Goal: Information Seeking & Learning: Learn about a topic

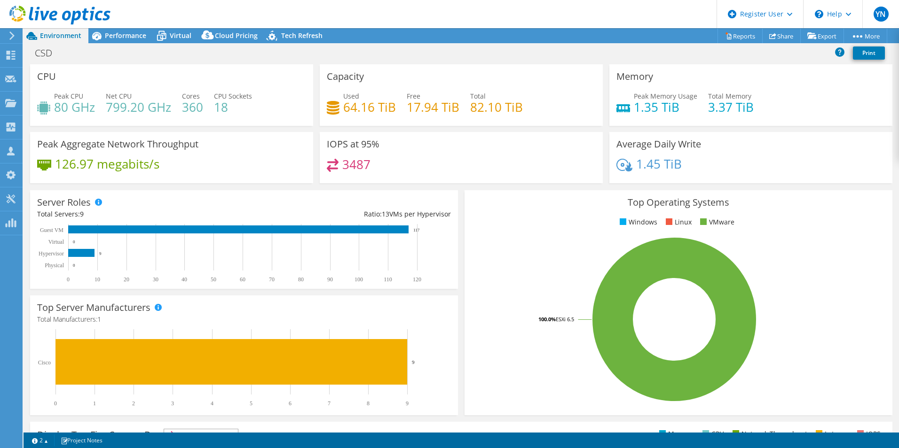
select select "USD"
click at [122, 32] on span "Performance" at bounding box center [125, 35] width 41 height 9
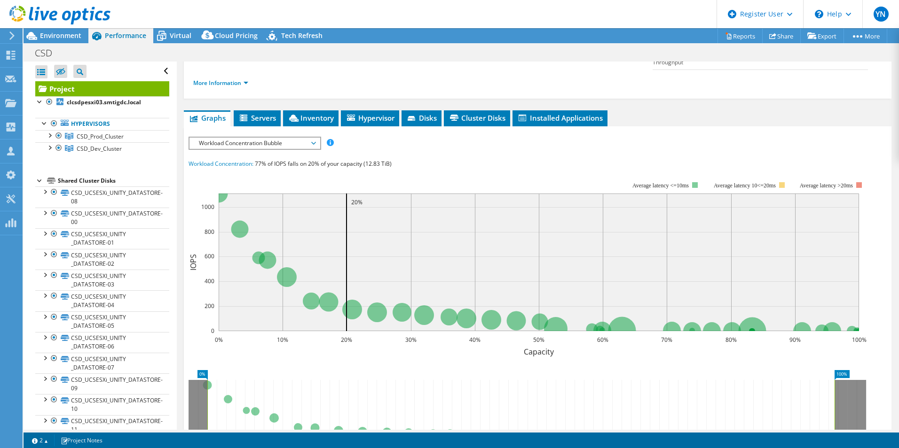
scroll to position [136, 0]
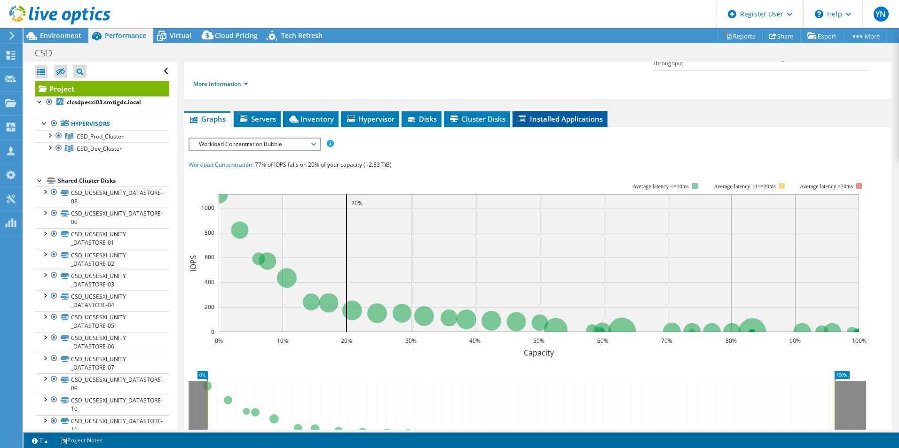
click at [550, 114] on span "Installed Applications" at bounding box center [560, 118] width 86 height 9
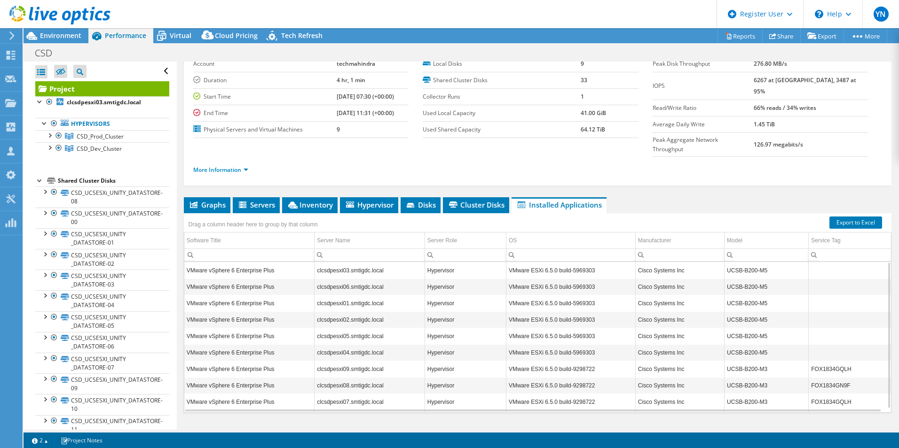
scroll to position [0, 0]
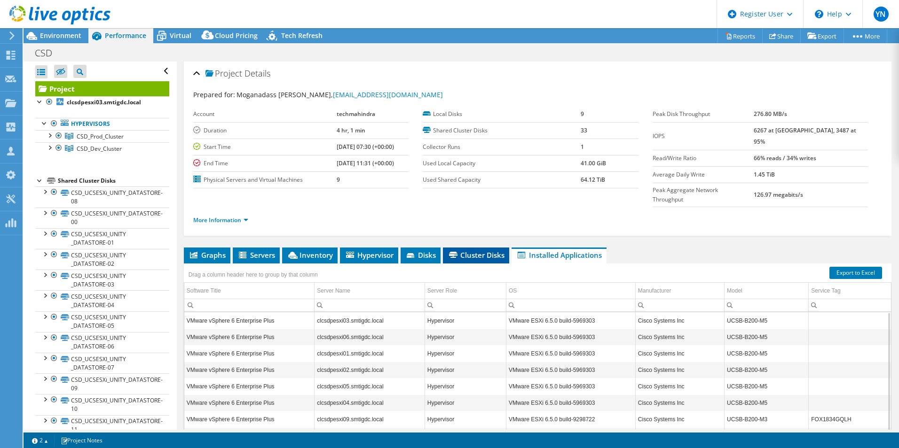
click at [480, 248] on li "Cluster Disks" at bounding box center [476, 256] width 66 height 16
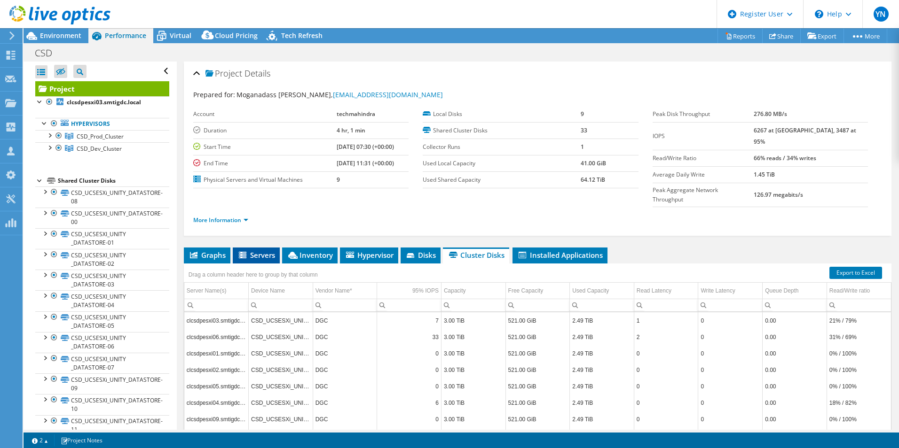
click at [259, 251] on span "Servers" at bounding box center [256, 255] width 38 height 9
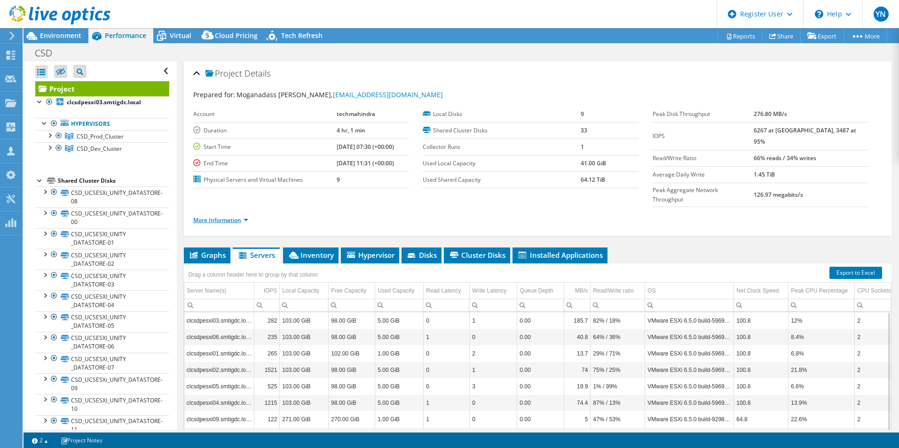
click at [219, 216] on link "More Information" at bounding box center [220, 220] width 55 height 8
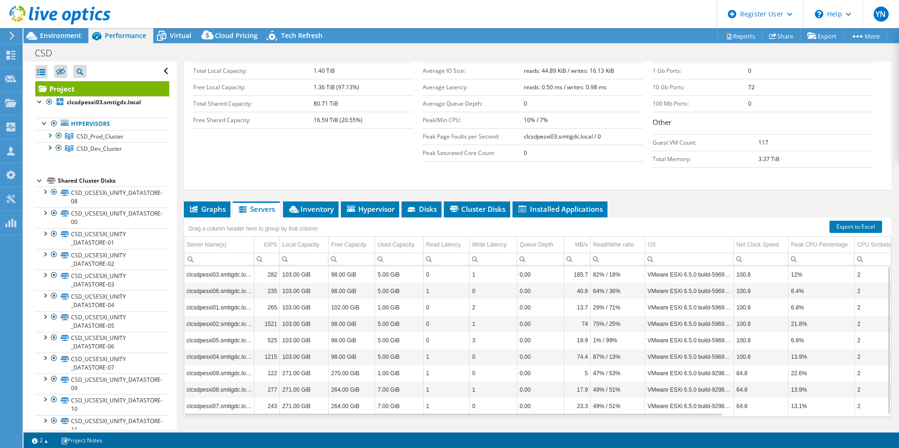
scroll to position [189, 0]
click at [373, 204] on span "Hypervisor" at bounding box center [370, 208] width 49 height 9
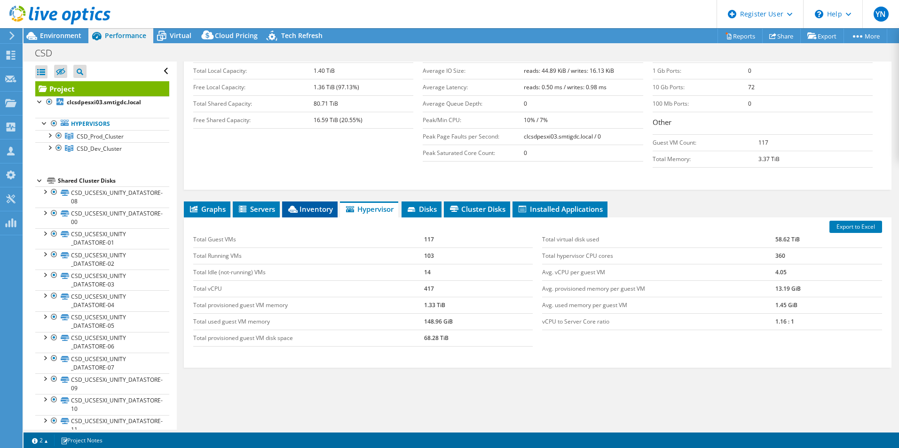
click at [321, 204] on span "Inventory" at bounding box center [310, 208] width 46 height 9
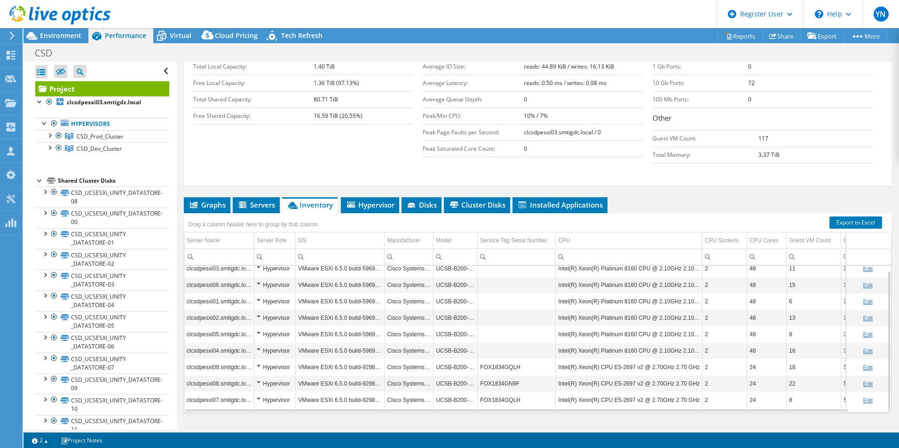
scroll to position [5, 0]
click at [256, 200] on span "Servers" at bounding box center [256, 204] width 38 height 9
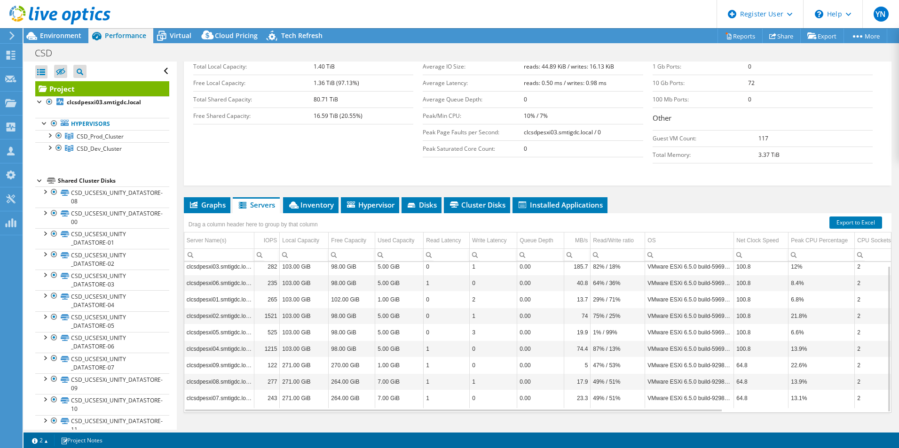
scroll to position [0, 0]
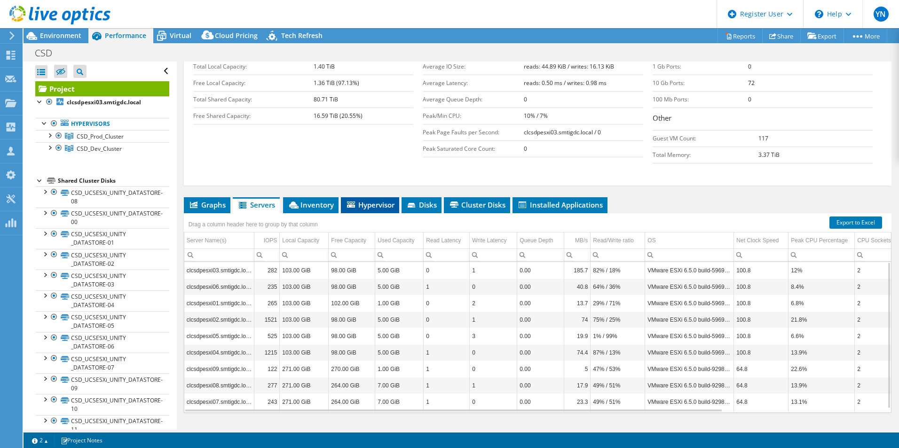
click at [374, 200] on span "Hypervisor" at bounding box center [370, 204] width 49 height 9
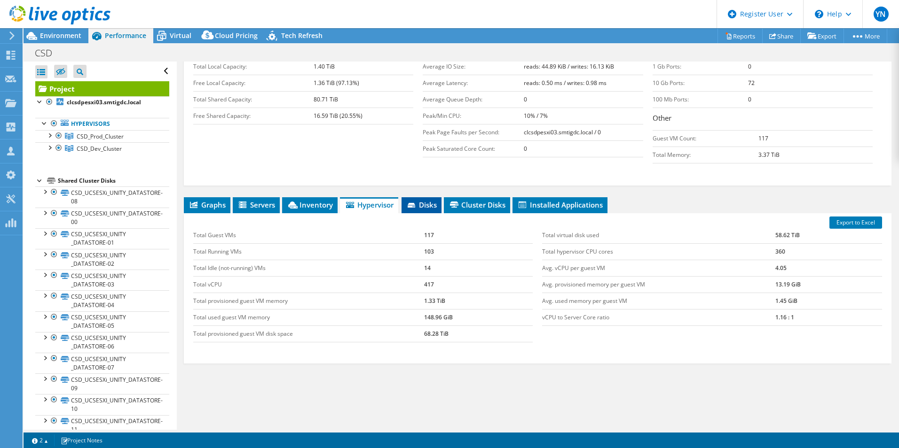
click at [423, 200] on span "Disks" at bounding box center [421, 204] width 31 height 9
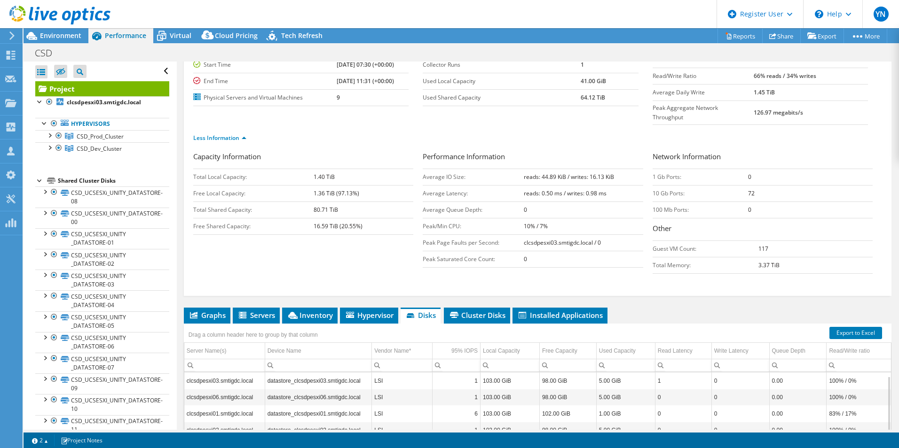
scroll to position [193, 0]
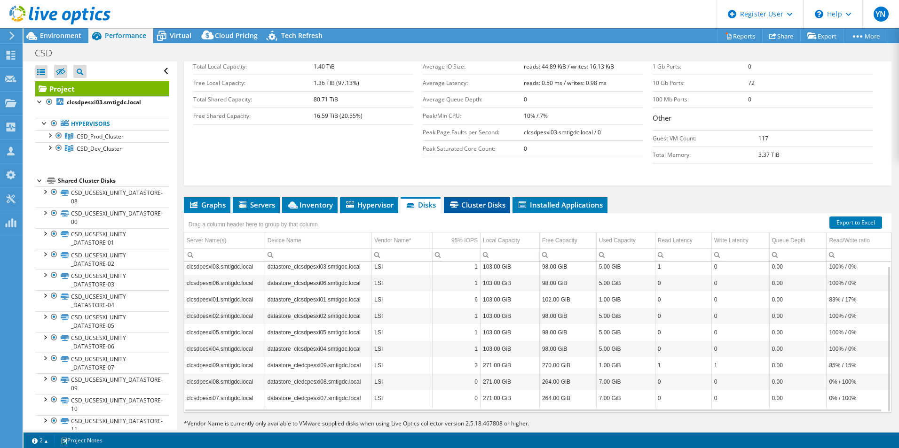
click at [489, 197] on li "Cluster Disks" at bounding box center [477, 205] width 66 height 16
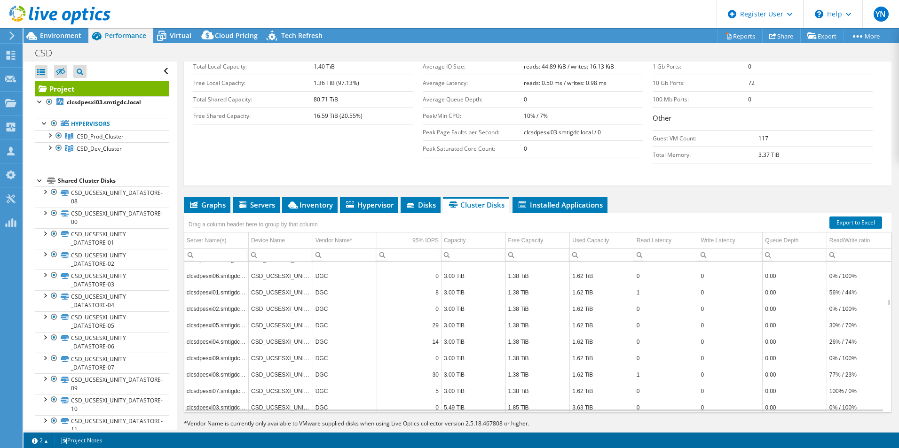
scroll to position [1196, 0]
click at [206, 200] on span "Graphs" at bounding box center [207, 204] width 37 height 9
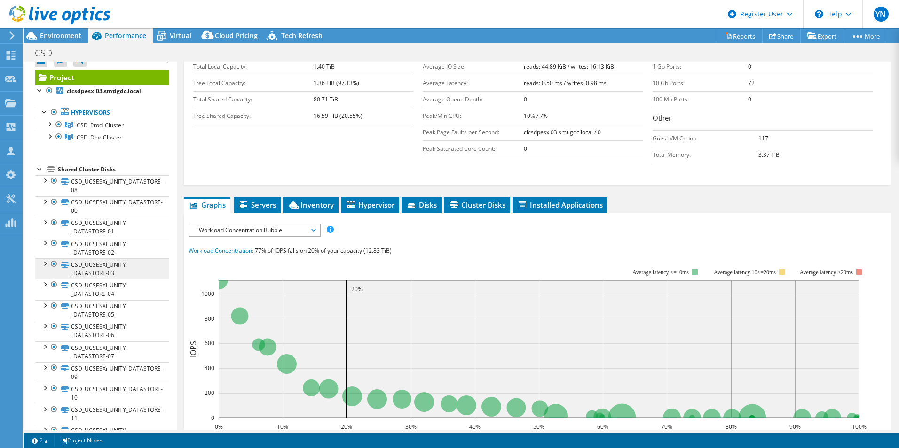
scroll to position [0, 0]
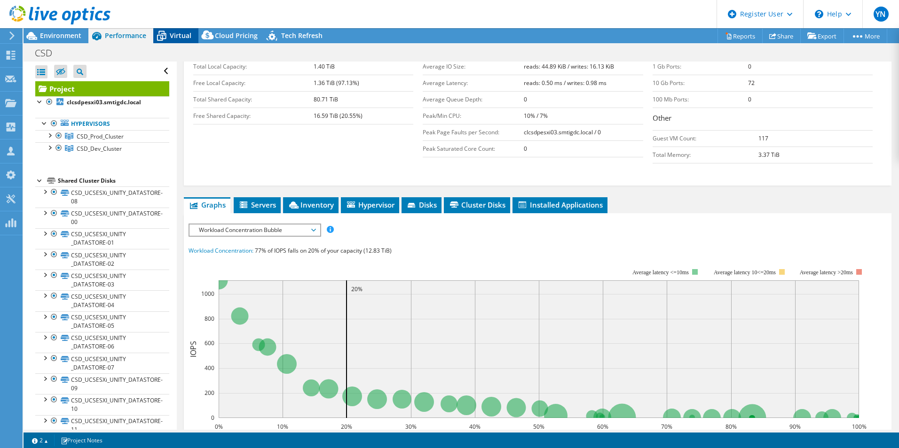
click at [182, 33] on span "Virtual" at bounding box center [181, 35] width 22 height 9
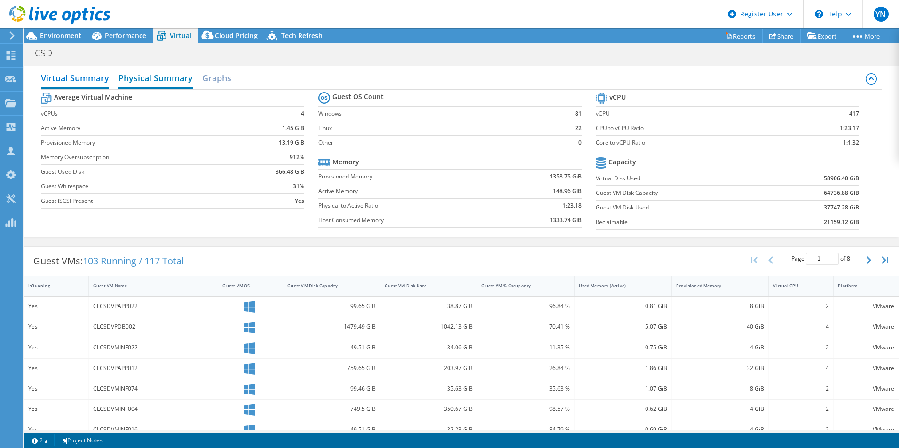
click at [174, 80] on h2 "Physical Summary" at bounding box center [155, 79] width 74 height 21
